Goal: Check status: Check status

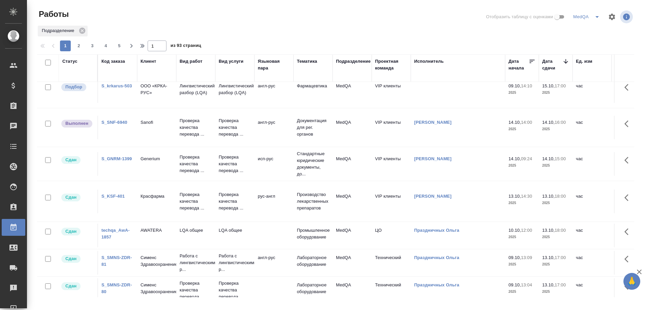
scroll to position [135, 0]
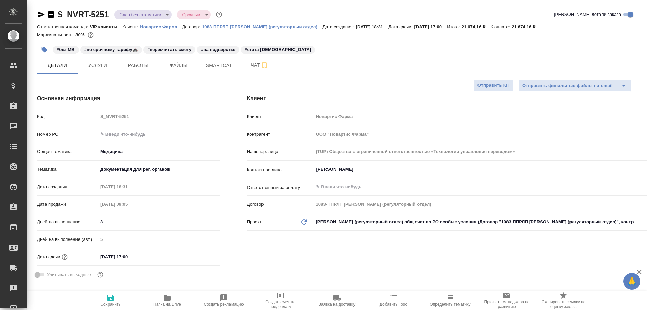
select select "RU"
click at [166, 296] on icon "button" at bounding box center [167, 297] width 7 height 5
